Goal: Task Accomplishment & Management: Complete application form

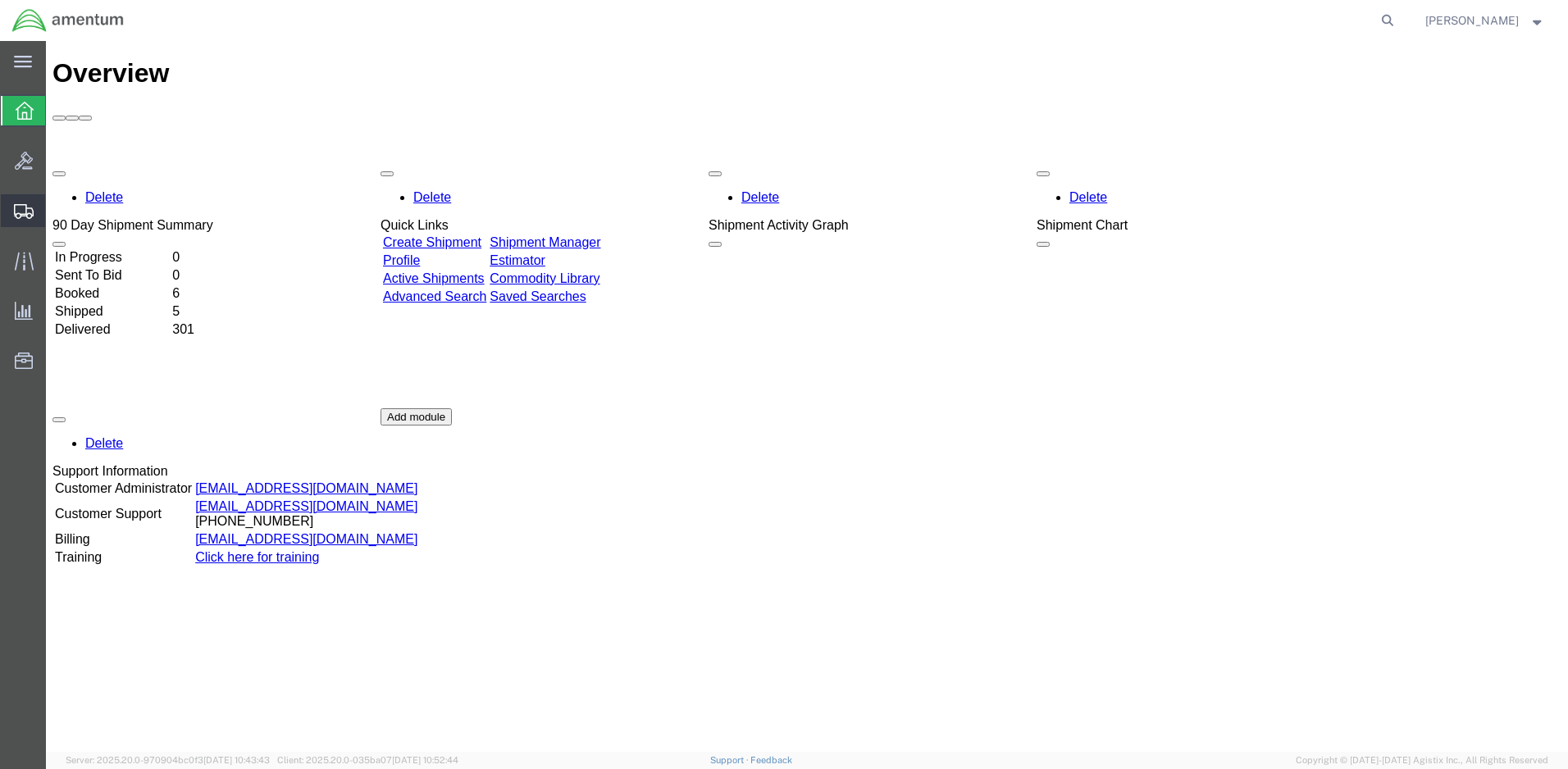
click at [0, 0] on span "Create Shipment" at bounding box center [0, 0] width 0 height 0
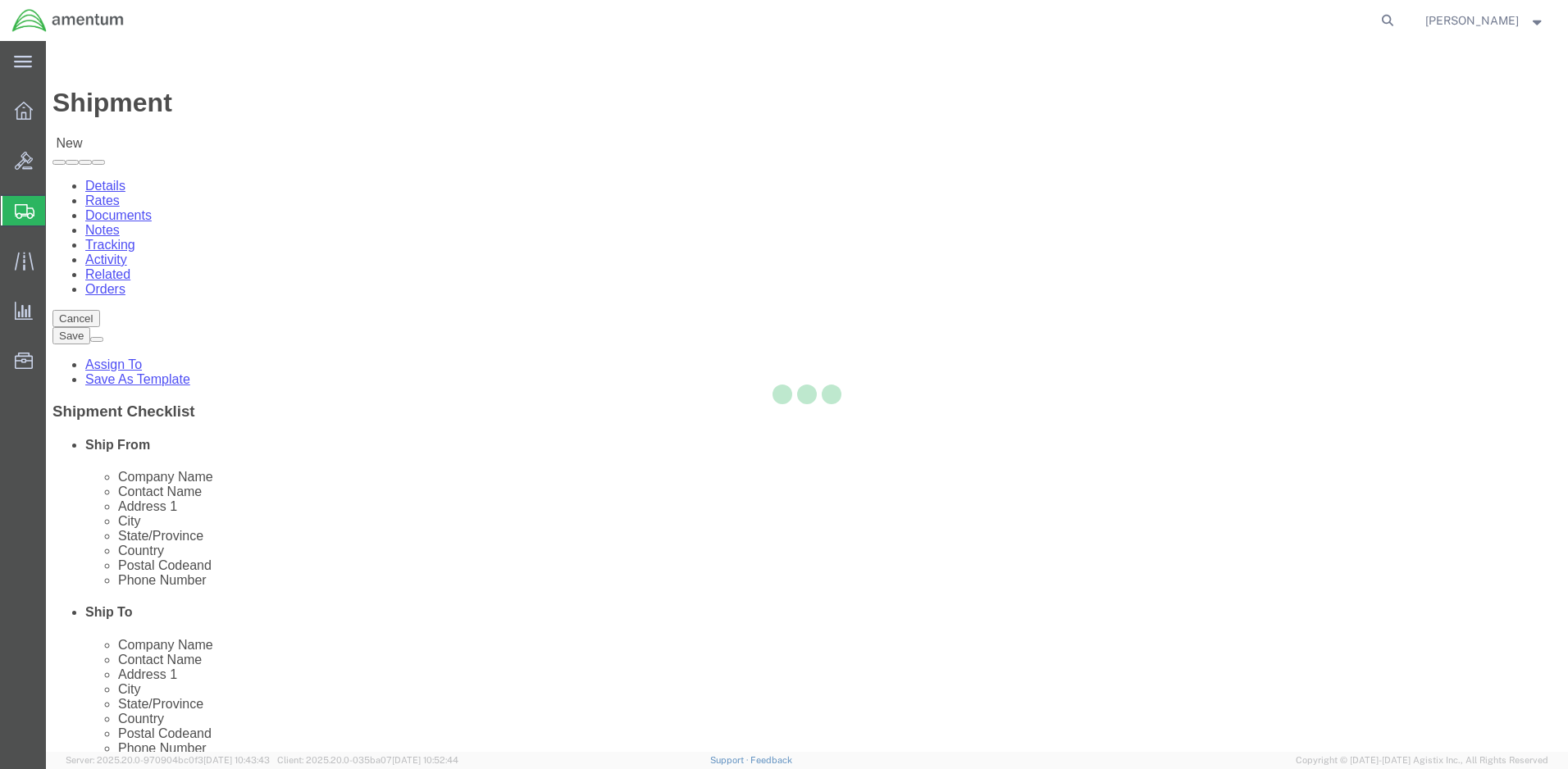
select select
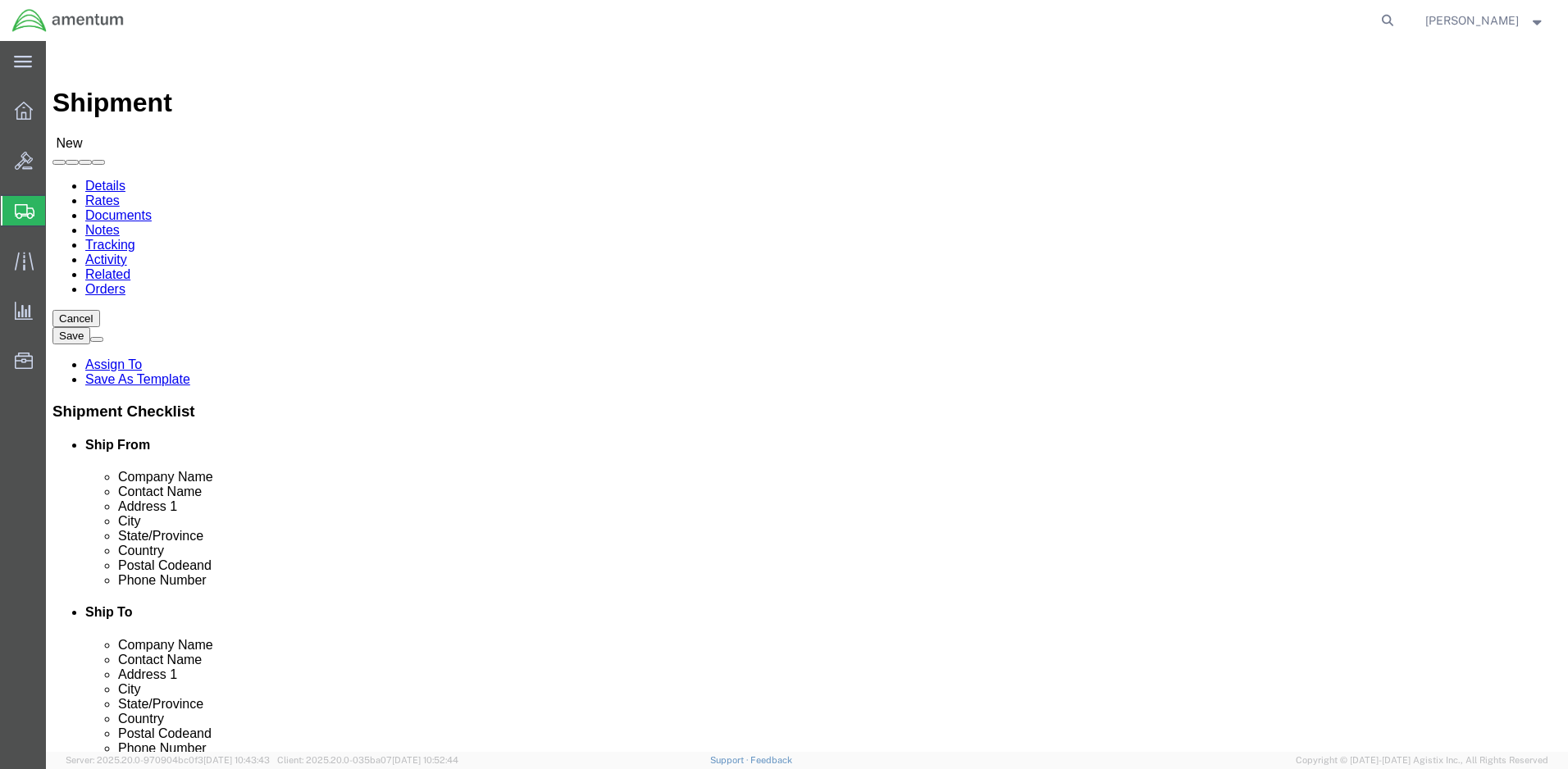
click input "text"
type input "3-227 1ACB"
click input "text"
click input "CW3 Berggloff"
click input "CW3 [PERSON_NAME]"
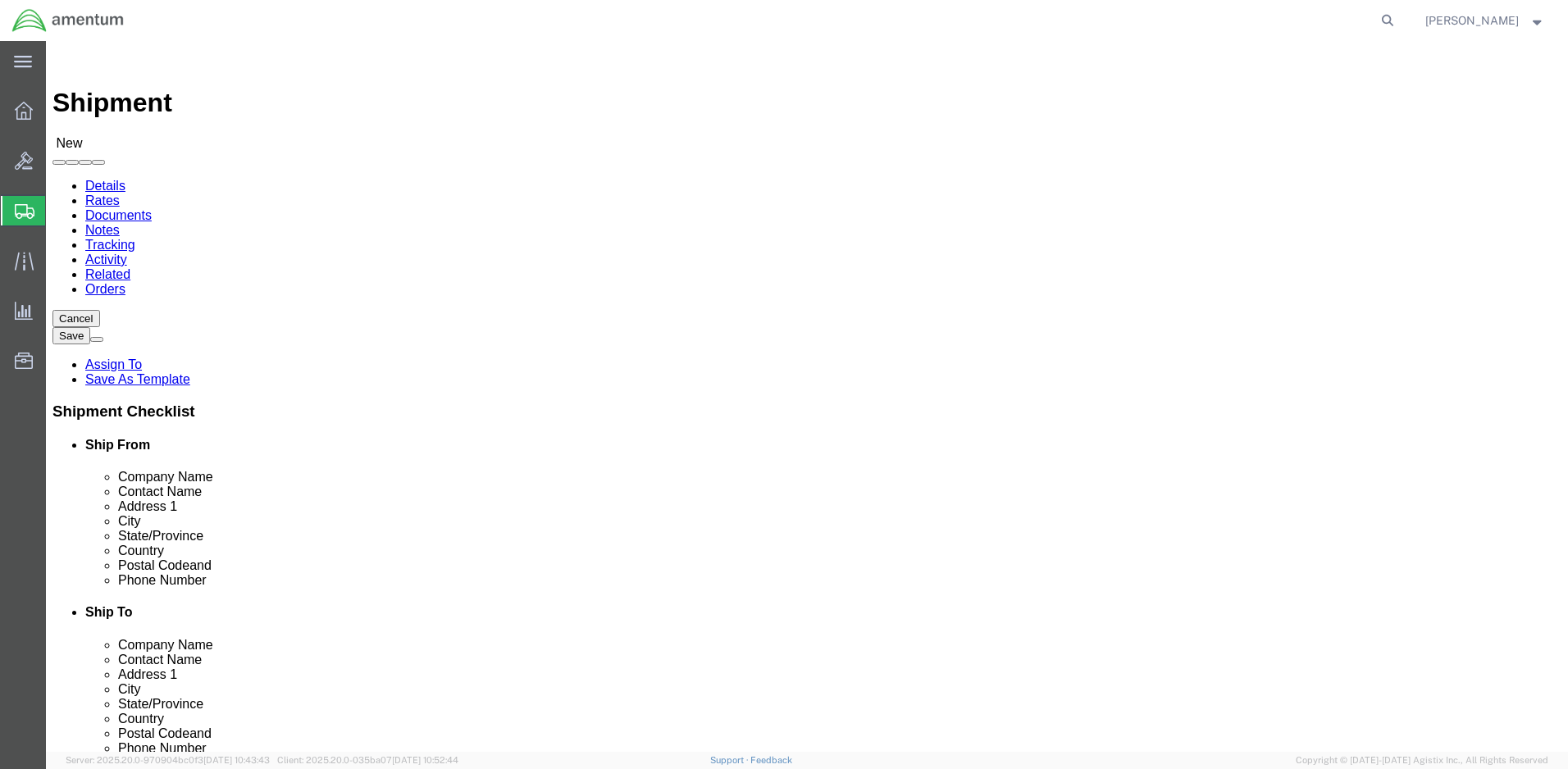
type input "CW3 [PERSON_NAME]"
click input "text"
type input "BLDG [STREET_ADDRESS][PERSON_NAME]"
type input "Fort Hood"
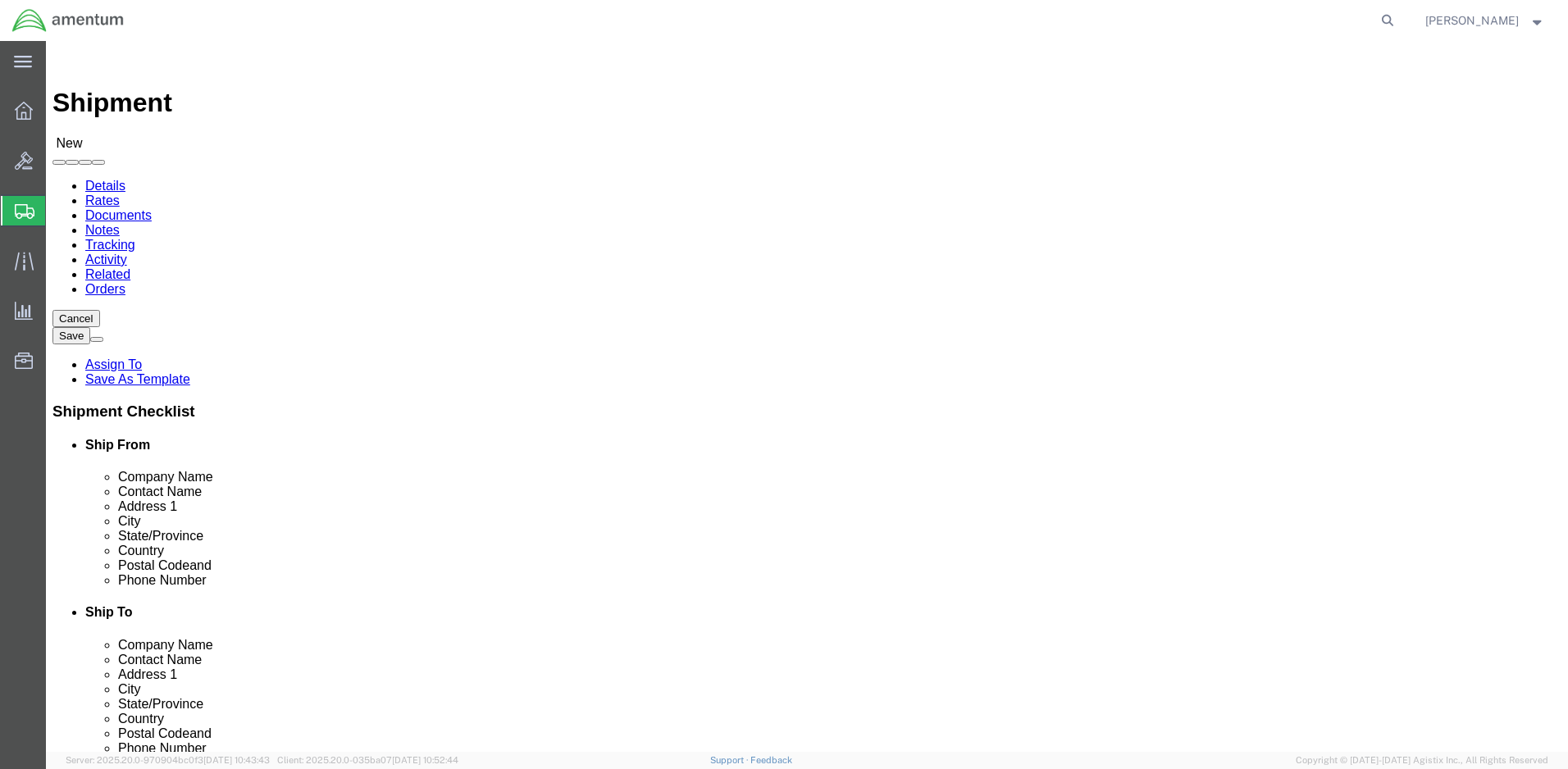
click label "City"
click body "Shipment New Details Rates Documents Notes Tracking Activity Related Orders Can…"
click input "text"
type input "76544"
click input "text"
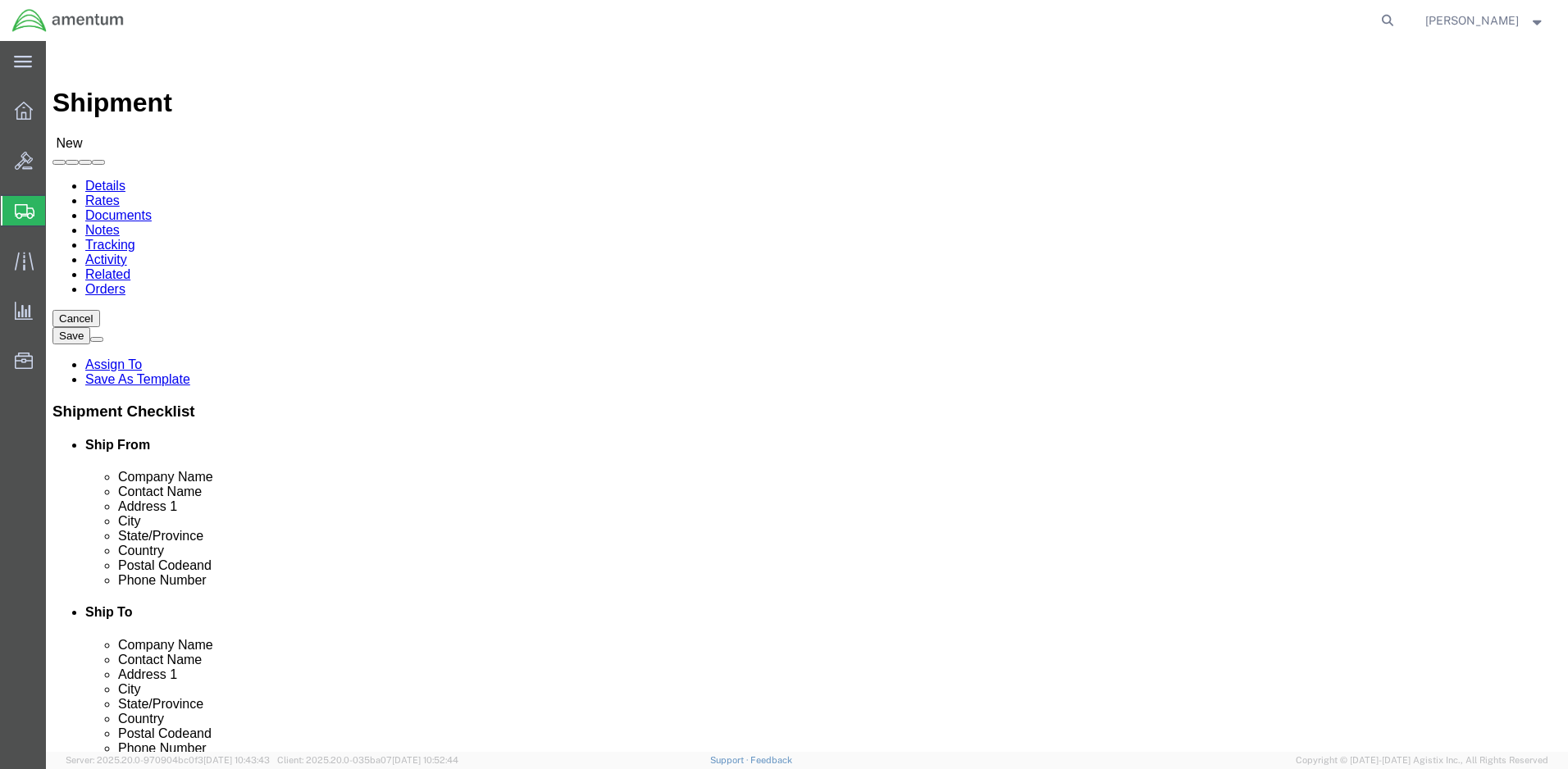
type input "[PHONE_NUMBER]"
click span
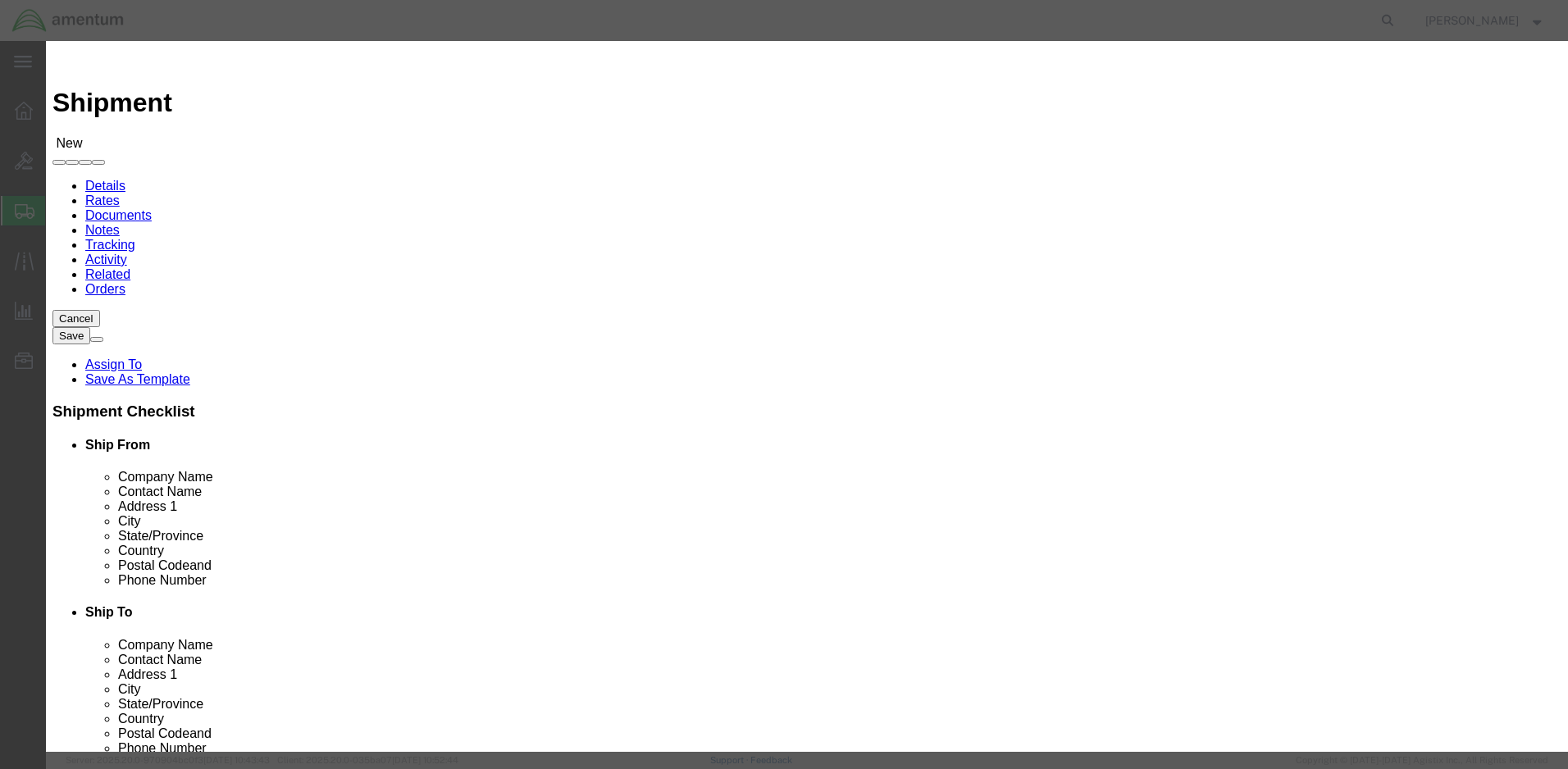
click input "checkbox"
checkbox input "true"
click button "Save"
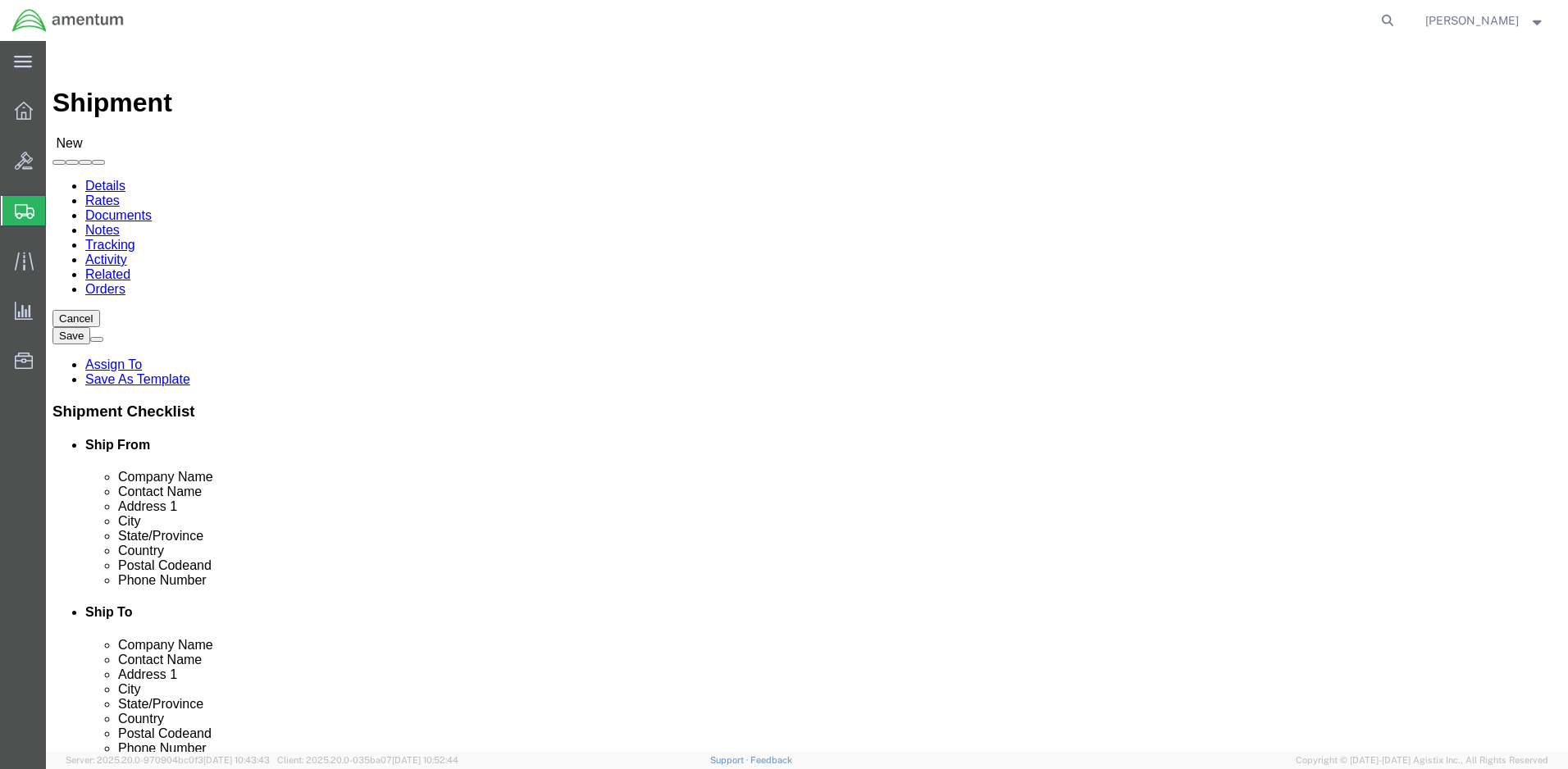
click input "text"
type input "[DEMOGRAPHIC_DATA] Army"
click input "text"
type input "[PERSON_NAME]"
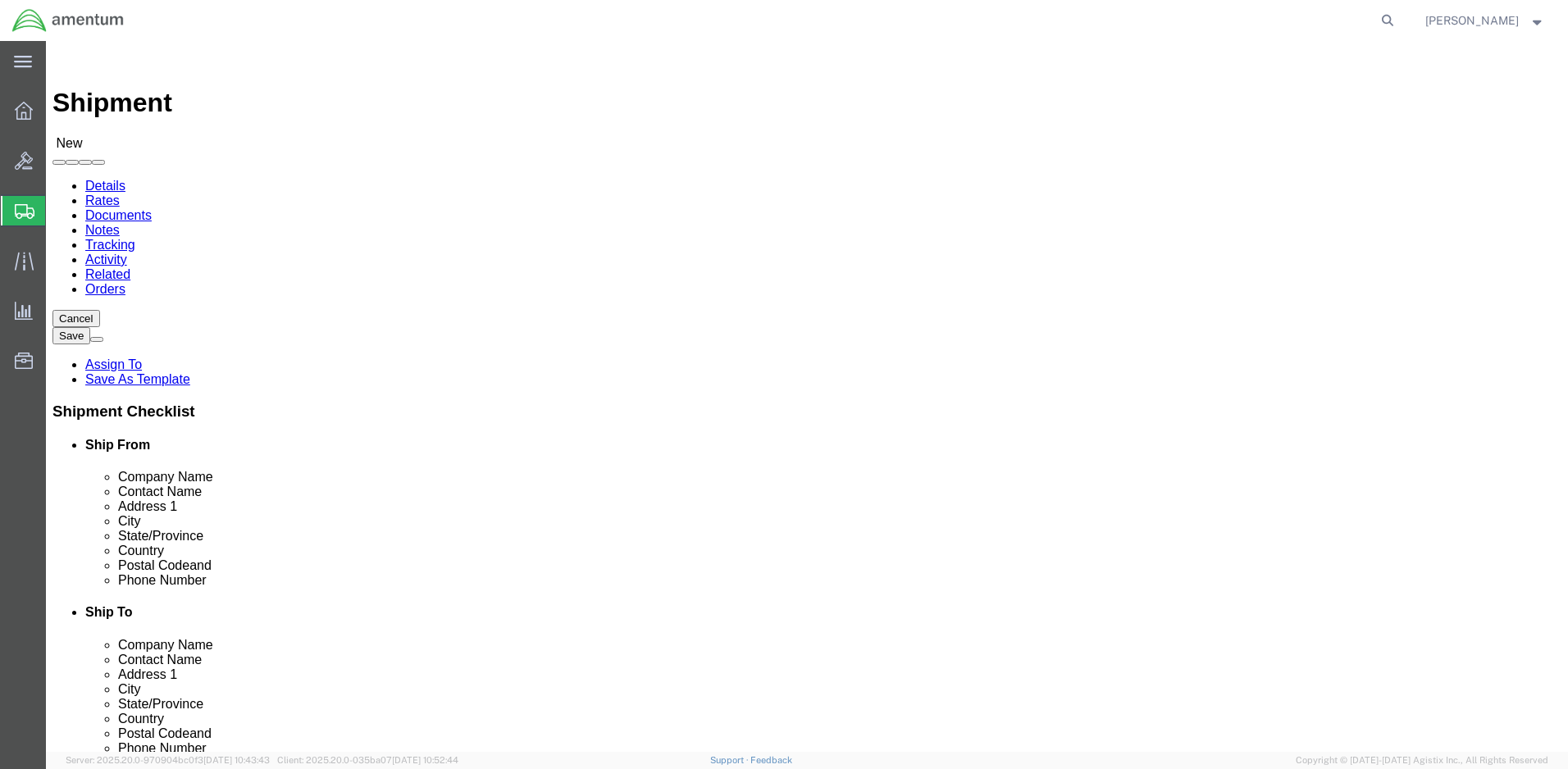
click input "text"
type input "[STREET_ADDRESS][PERSON_NAME]"
type input "Clovis"
click body "Shipment New Details Rates Documents Notes Tracking Activity Related Orders Can…"
click input "Postal Code"
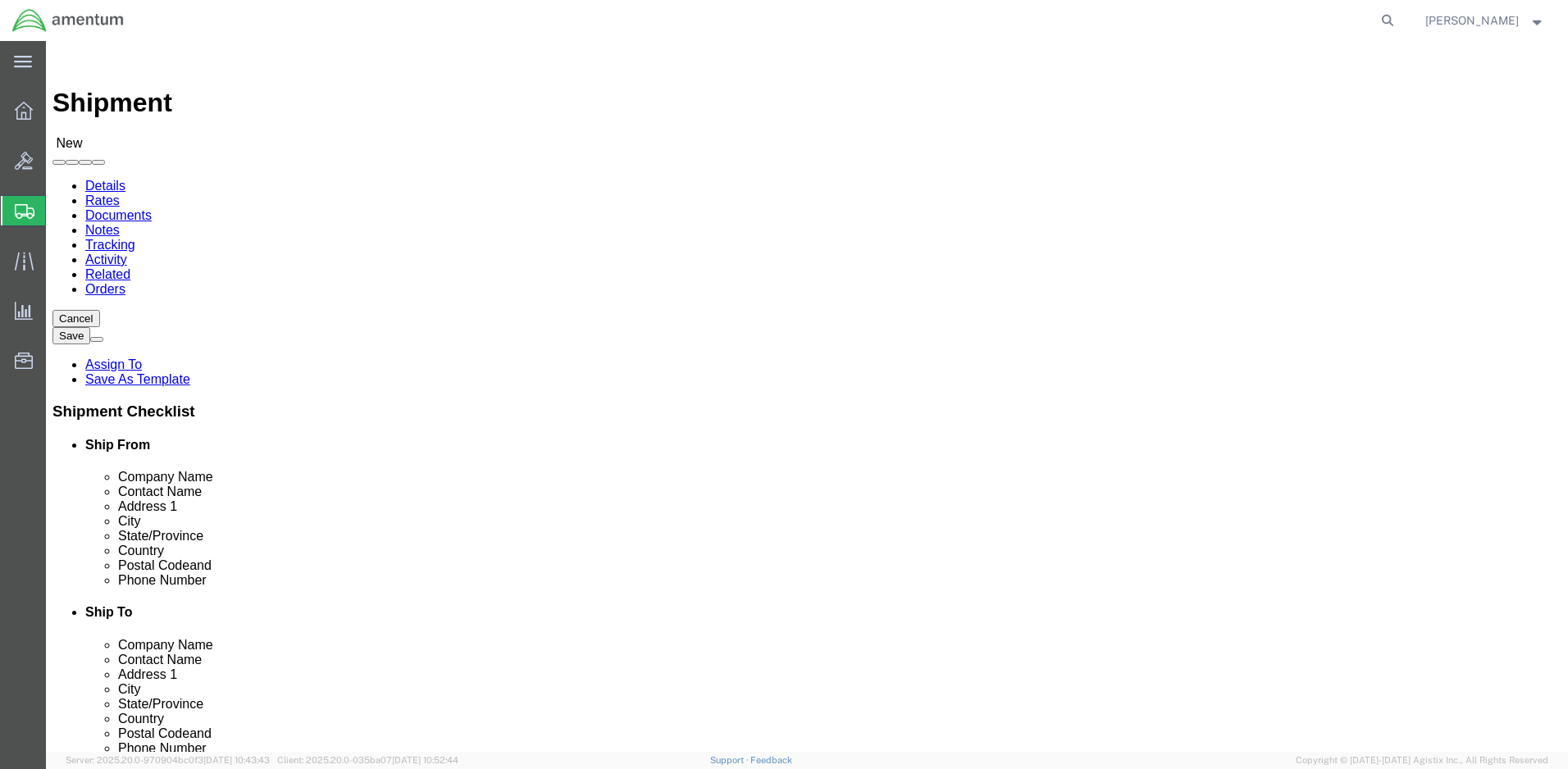
type input "93612"
click input "text"
type input "5"
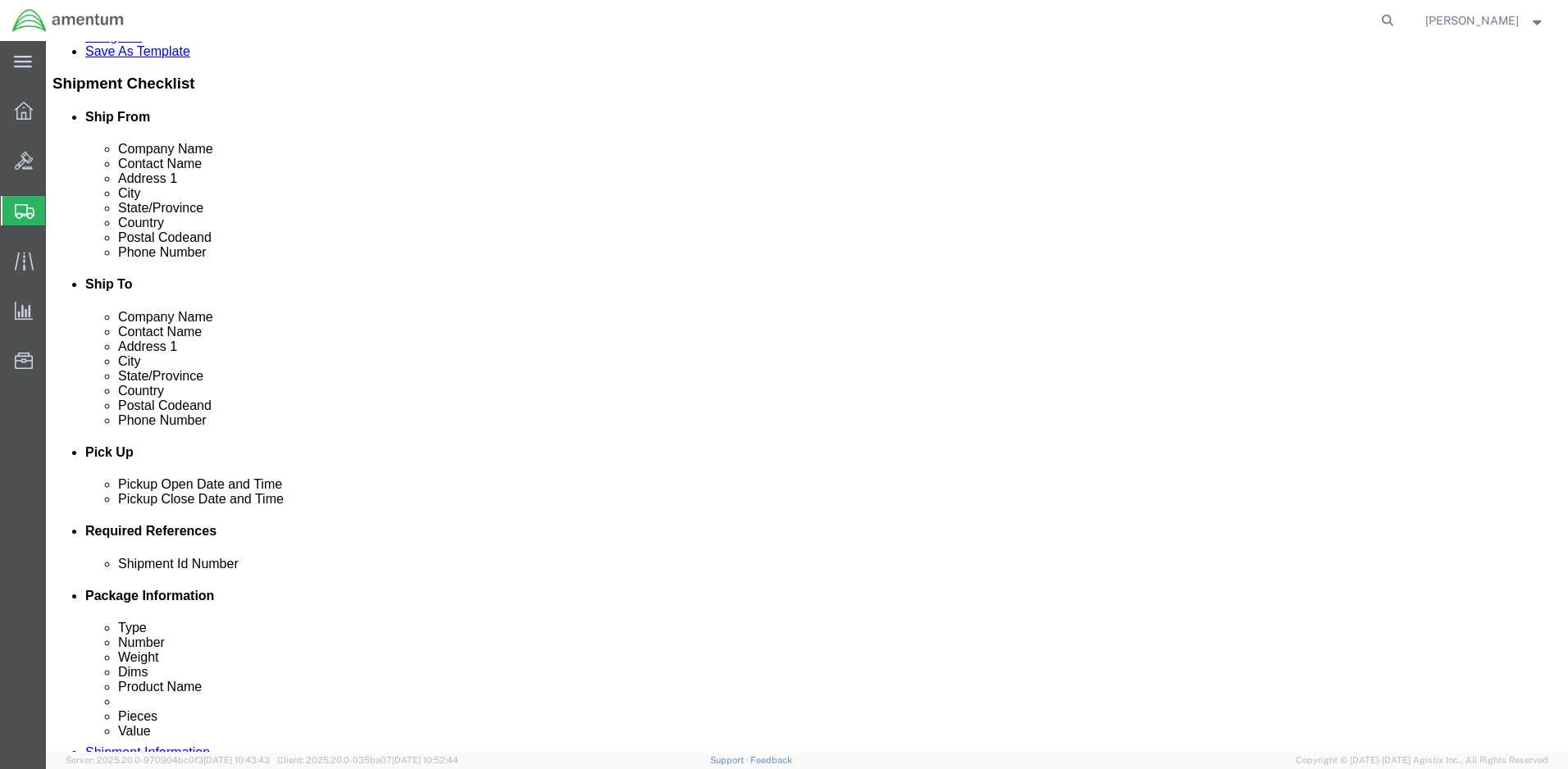
type input "[PHONE_NUMBER]"
click input "text"
type input "4999.R.2521.BC.AZ.0K.CAVA.00"
click button "Continue"
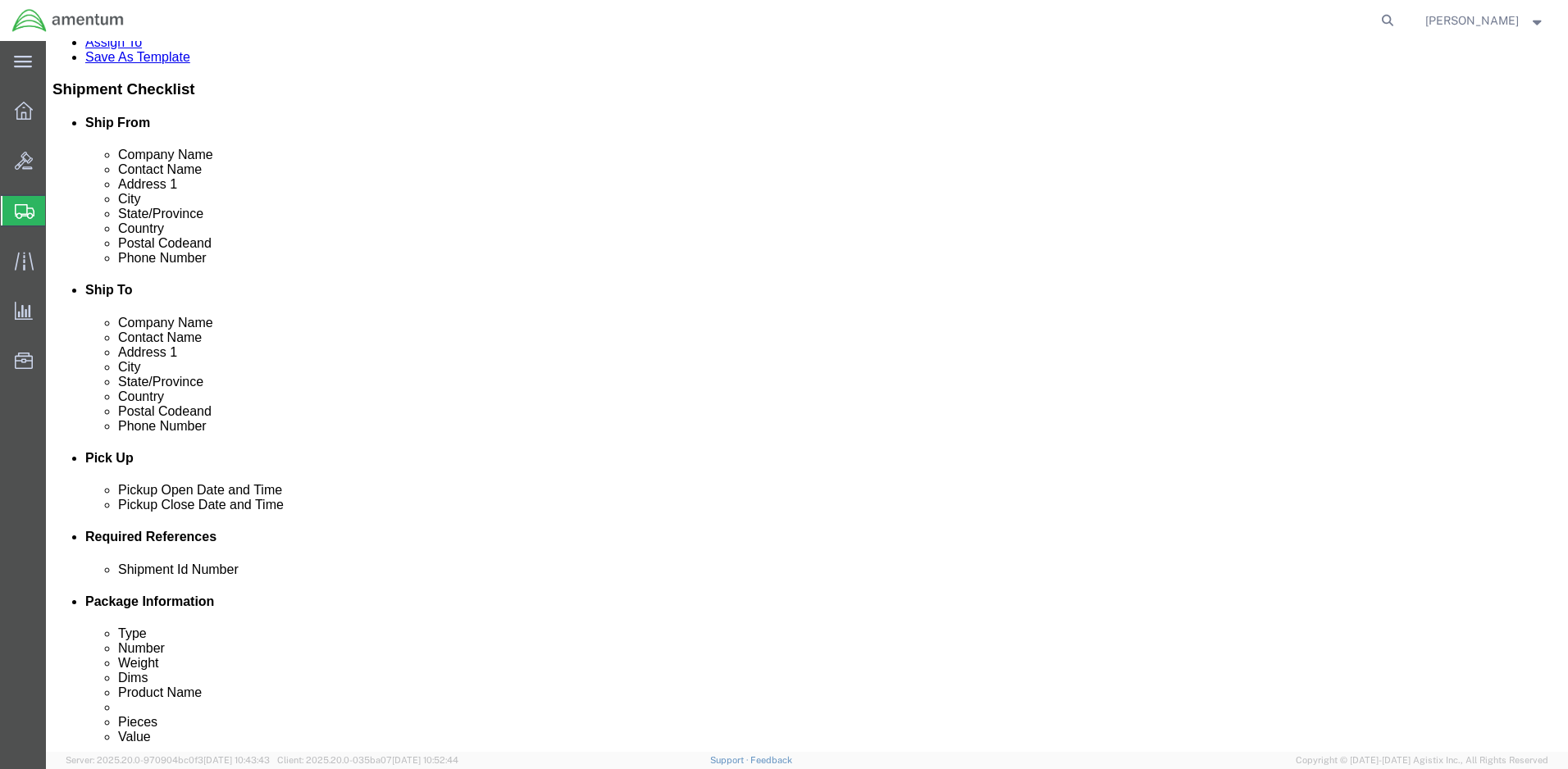
select select "CASE"
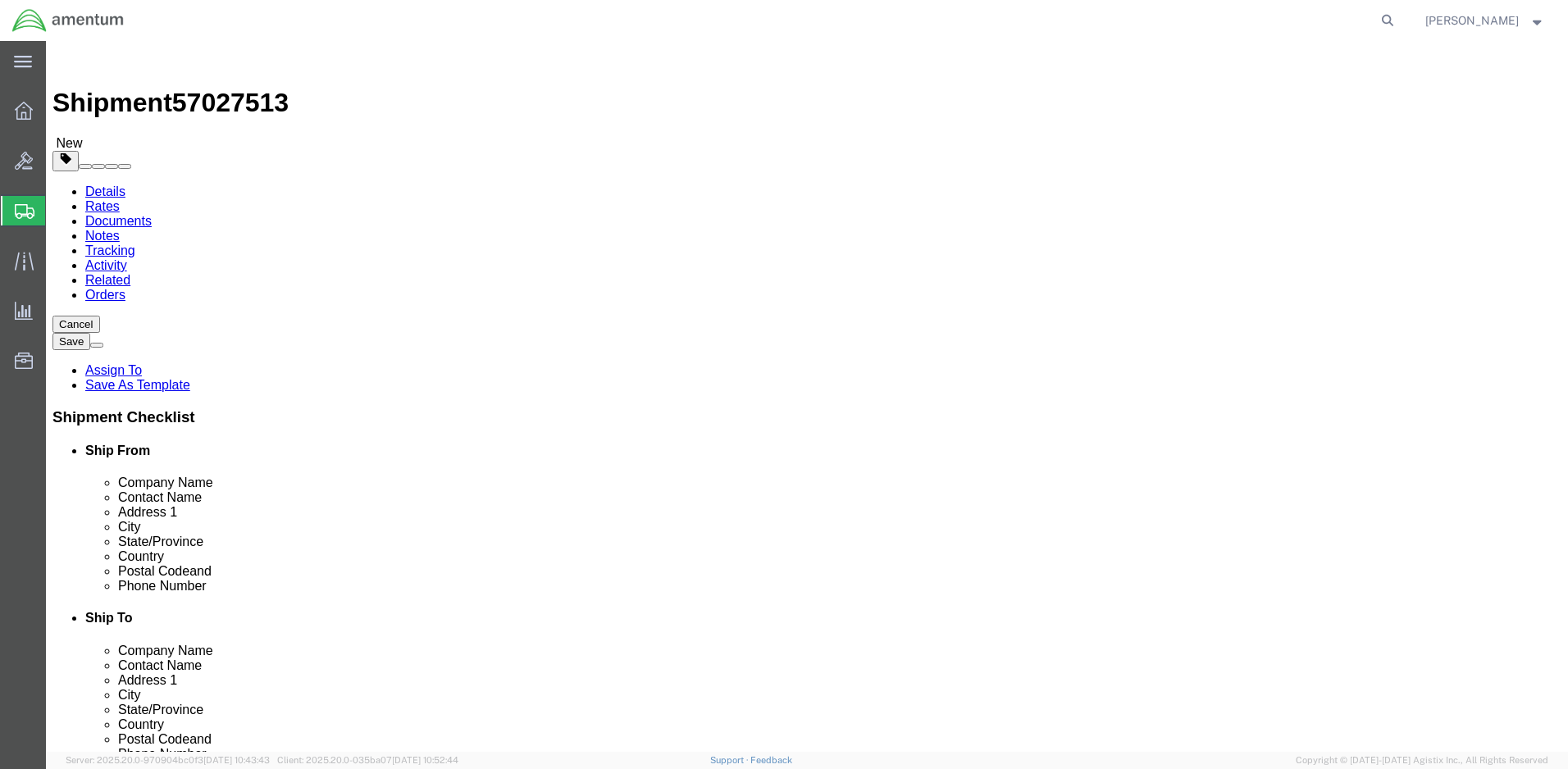
click input "text"
type input "21"
type input "20"
type input "18"
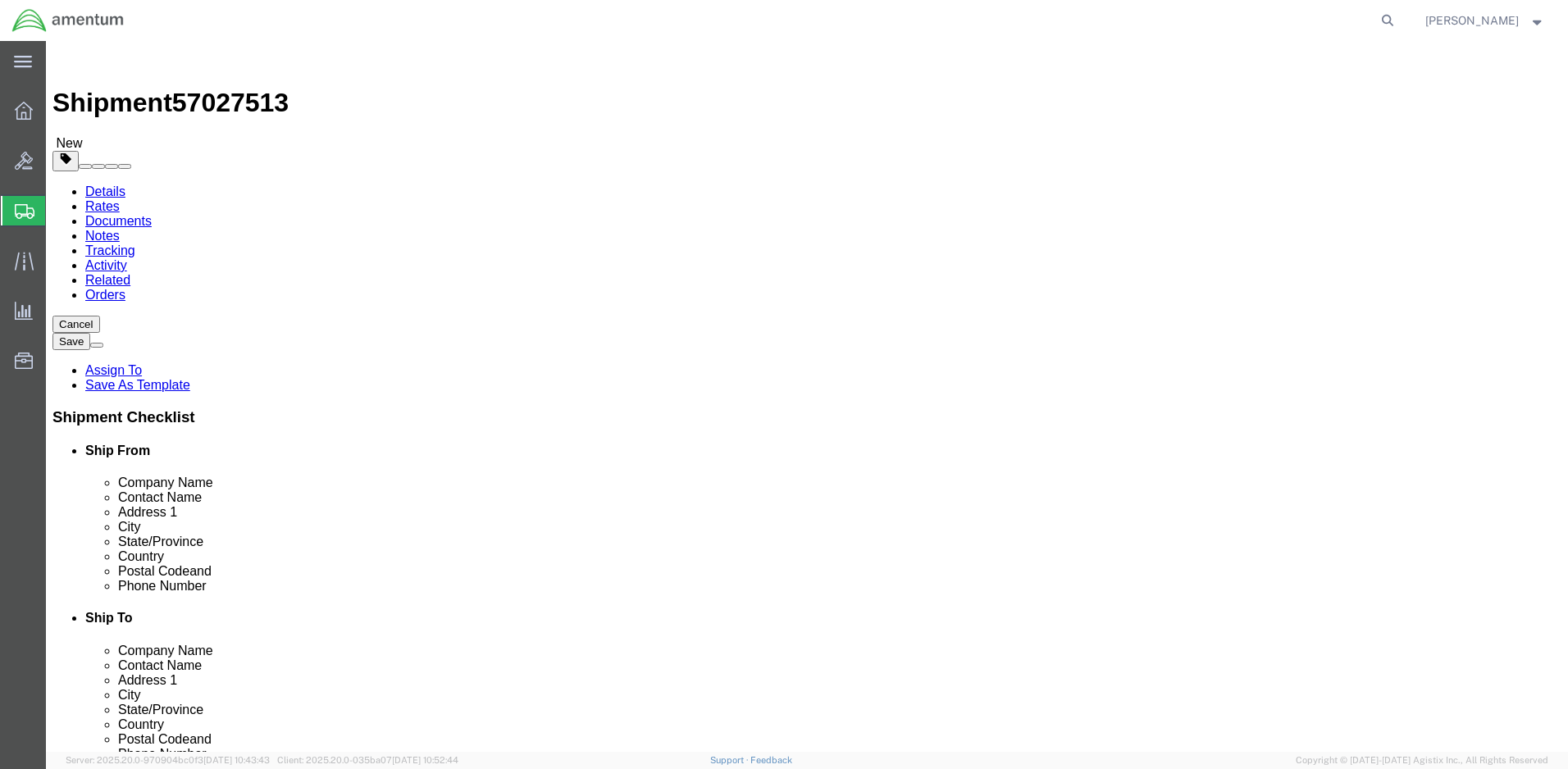
type input "40.0"
click link "Add Content"
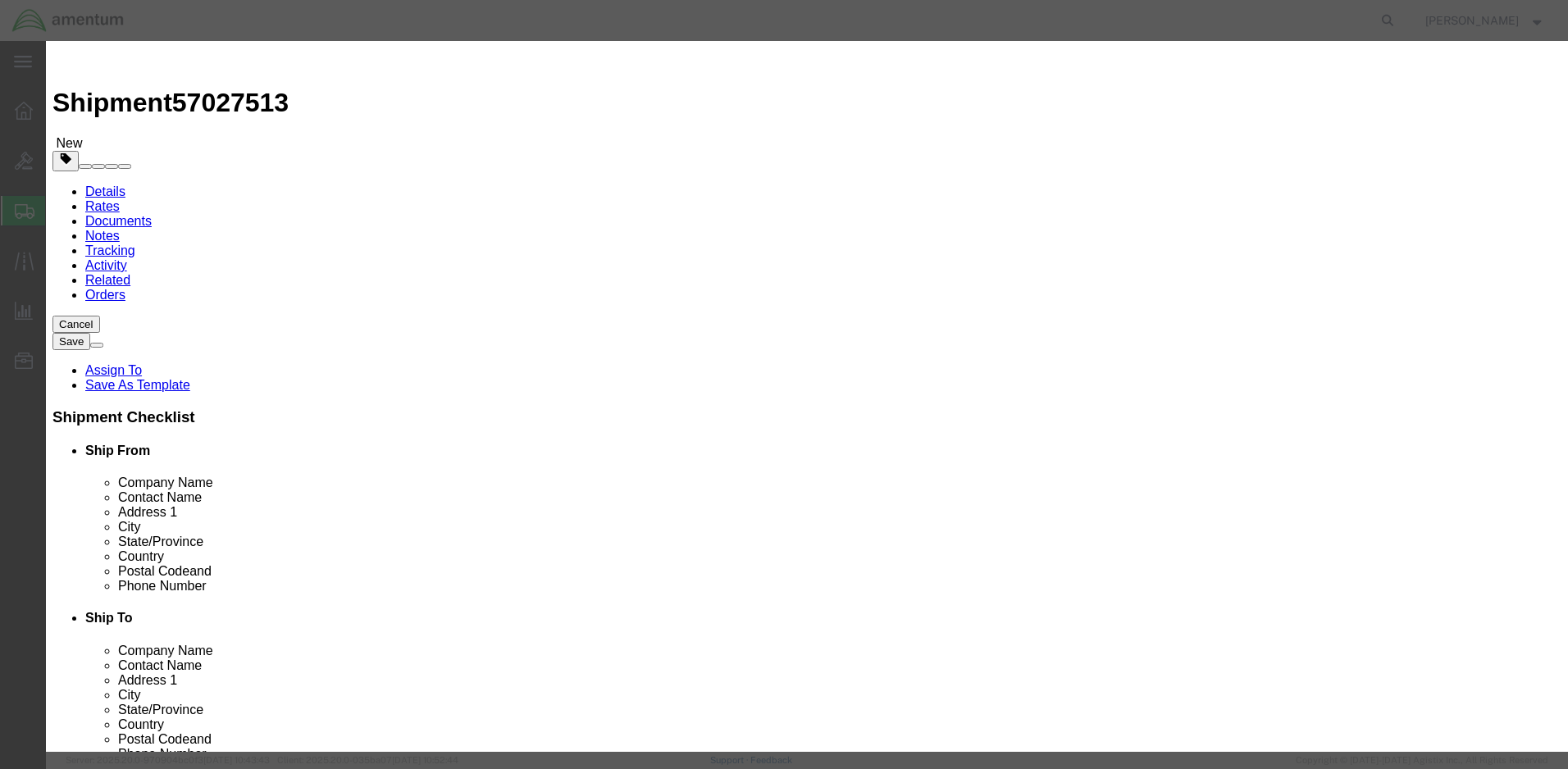
click input "text"
type input "Computer"
type input "1"
type input "5000.00"
select select "50"
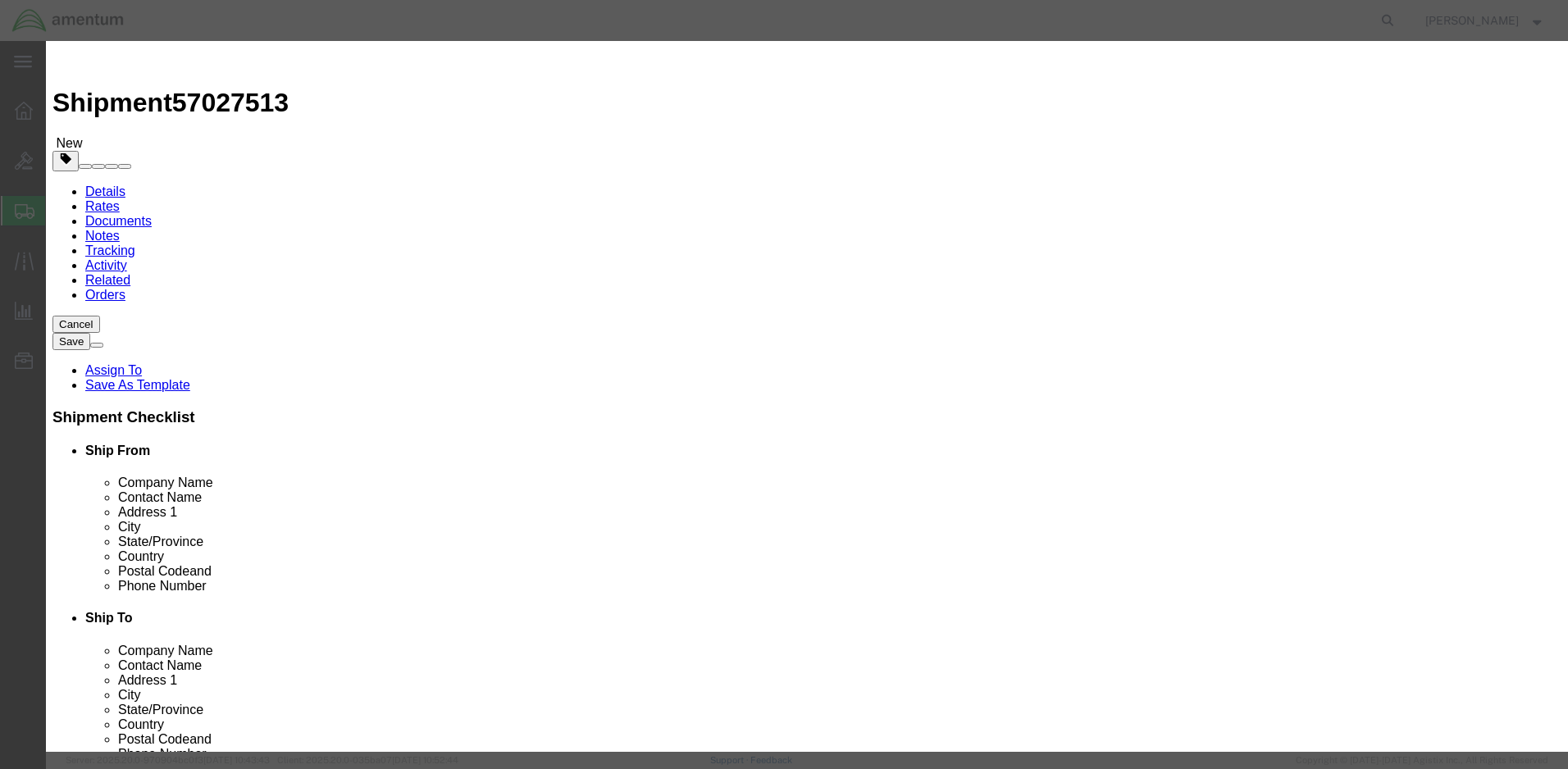
click textarea
type textarea "Computer"
select select "US"
click button "Save & Close"
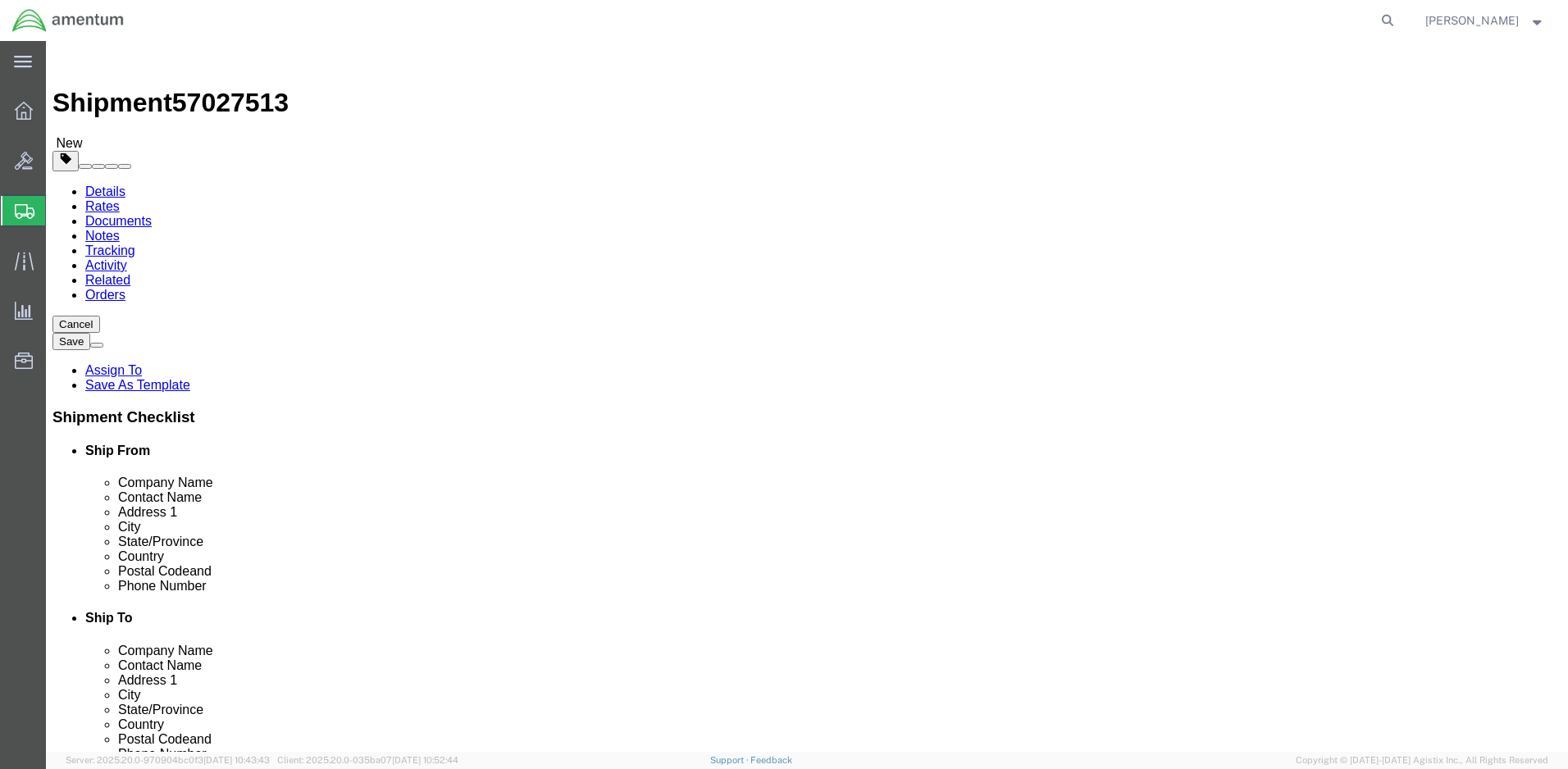
drag, startPoint x: 251, startPoint y: 376, endPoint x: 225, endPoint y: 375, distance: 26.0
click input "40.0"
type input "35.0"
click button "Rate Shipment"
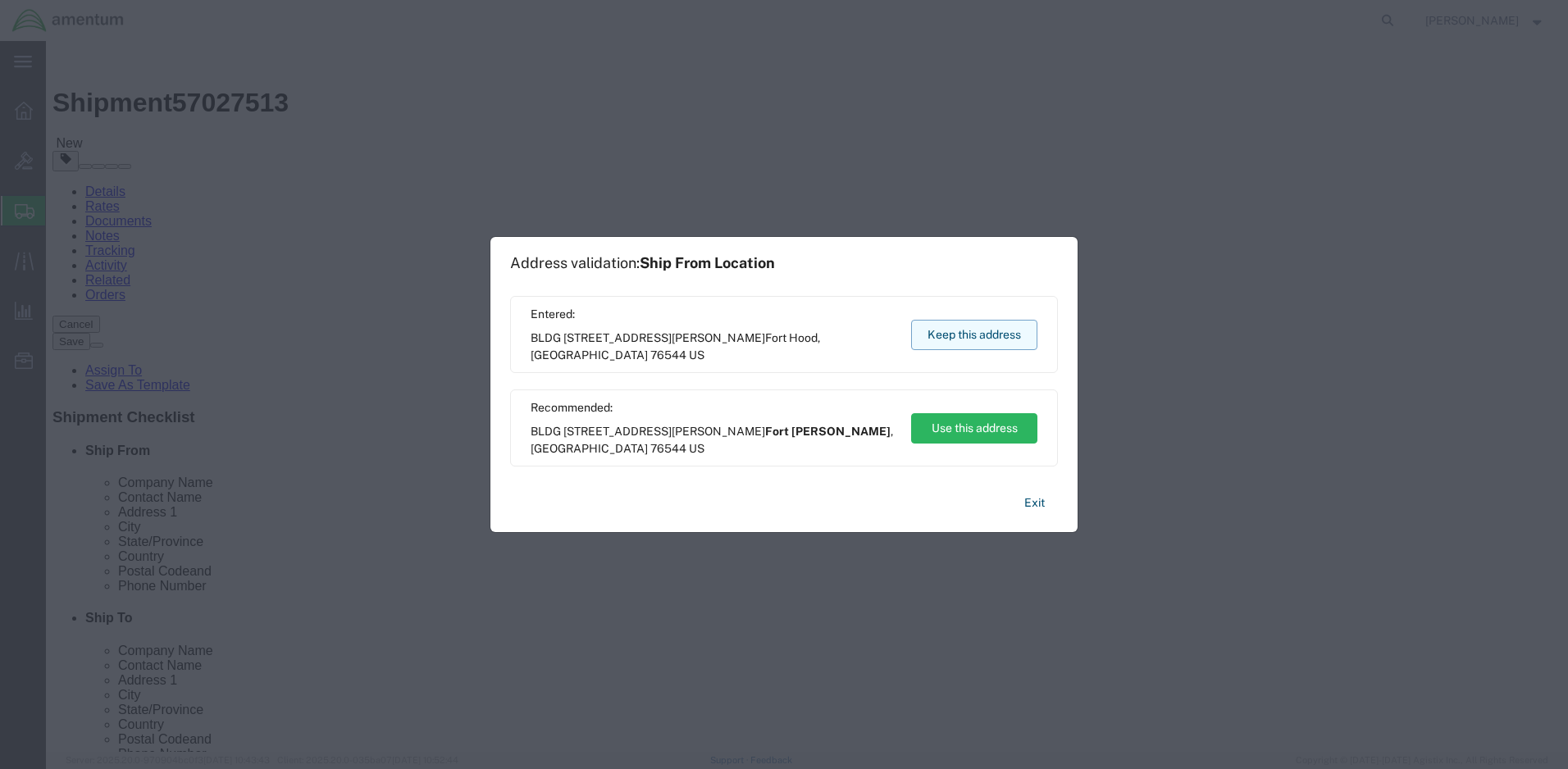
click at [989, 331] on button "Keep this address" at bounding box center [975, 335] width 127 height 31
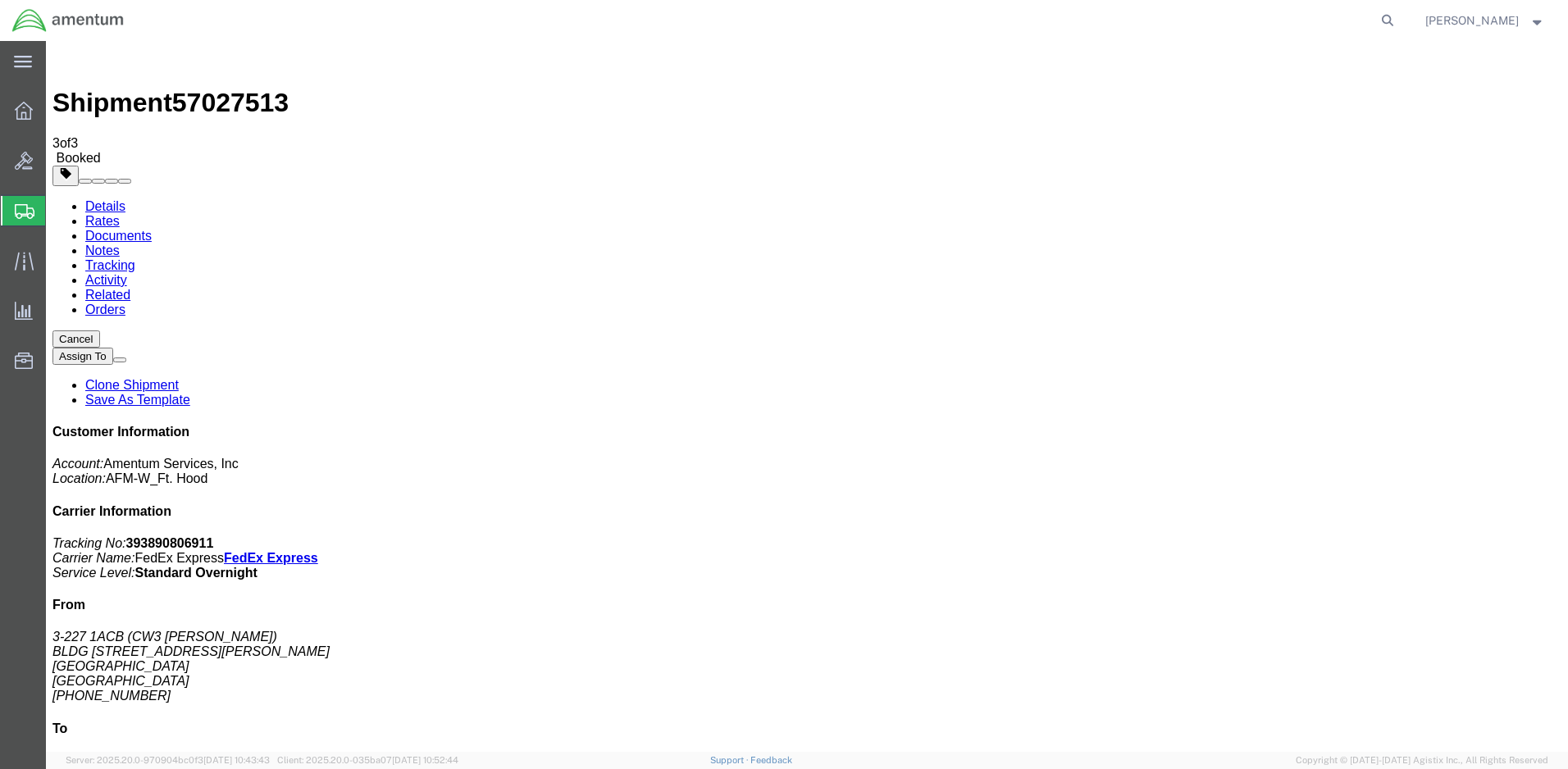
drag, startPoint x: 848, startPoint y: 517, endPoint x: 53, endPoint y: 481, distance: 795.8
